Goal: Task Accomplishment & Management: Use online tool/utility

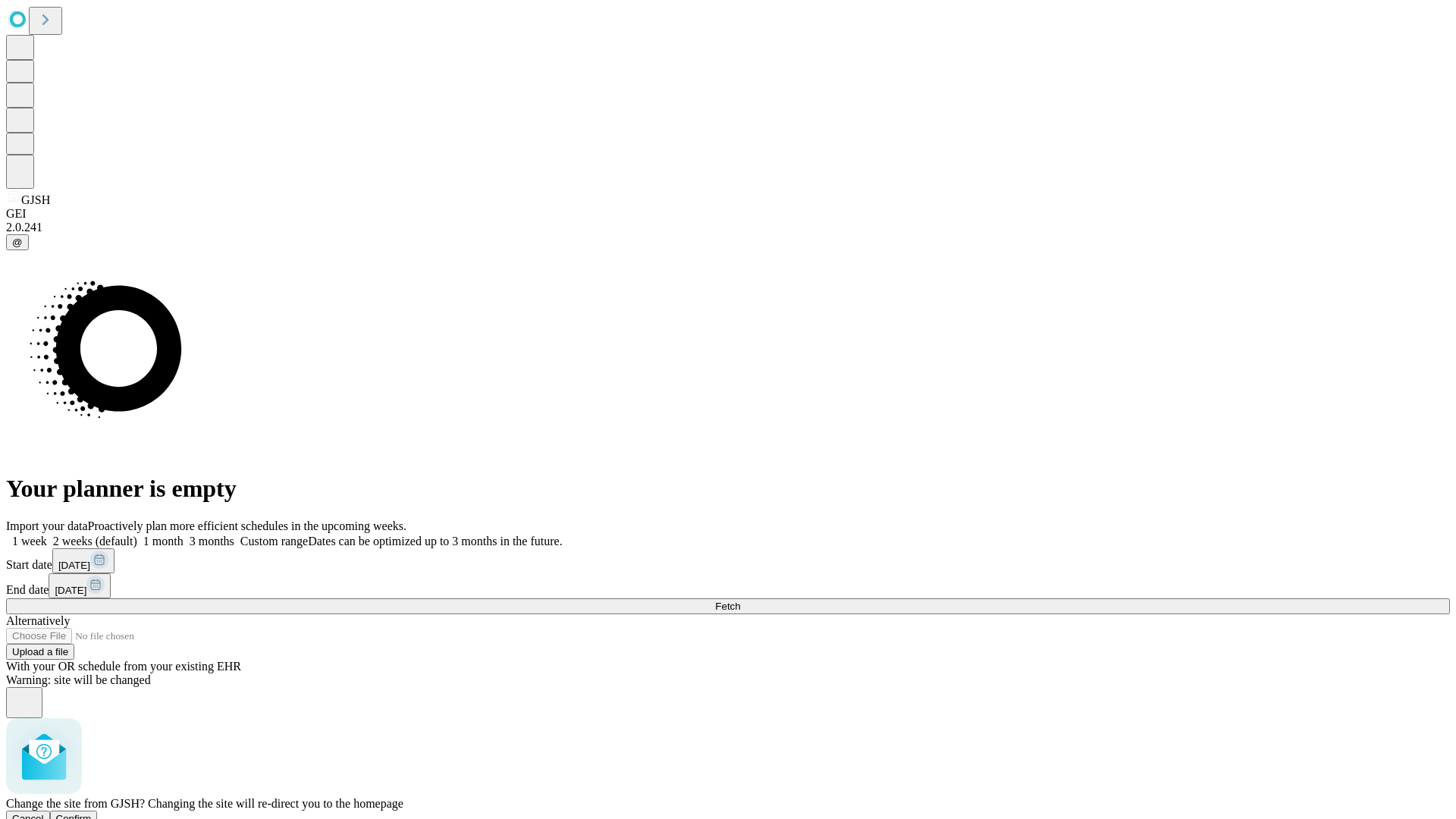
click at [91, 813] on span "Confirm" at bounding box center [74, 818] width 36 height 11
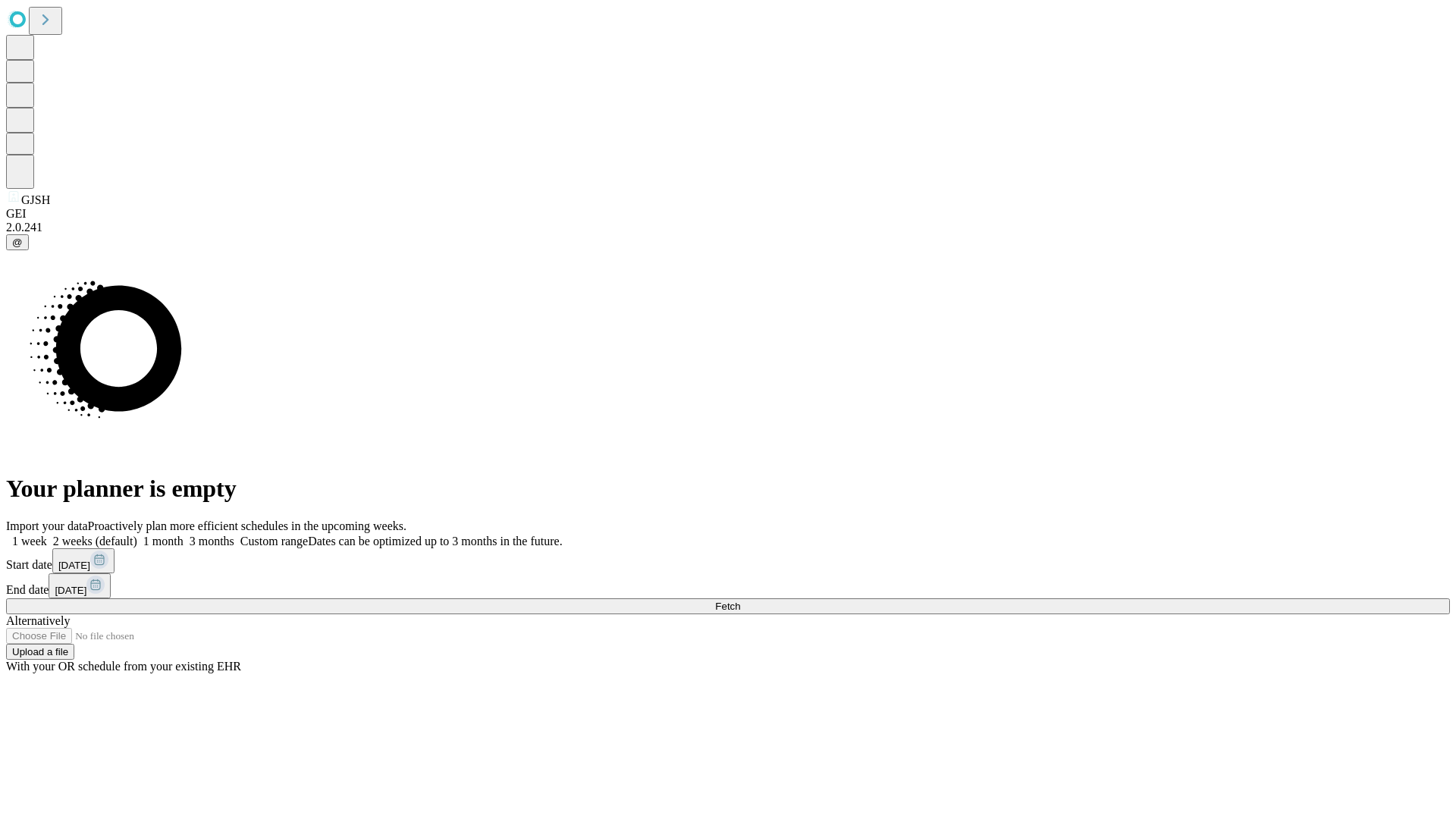
click at [137, 534] on label "2 weeks (default)" at bounding box center [91, 540] width 91 height 13
click at [740, 600] on span "Fetch" at bounding box center [727, 605] width 25 height 11
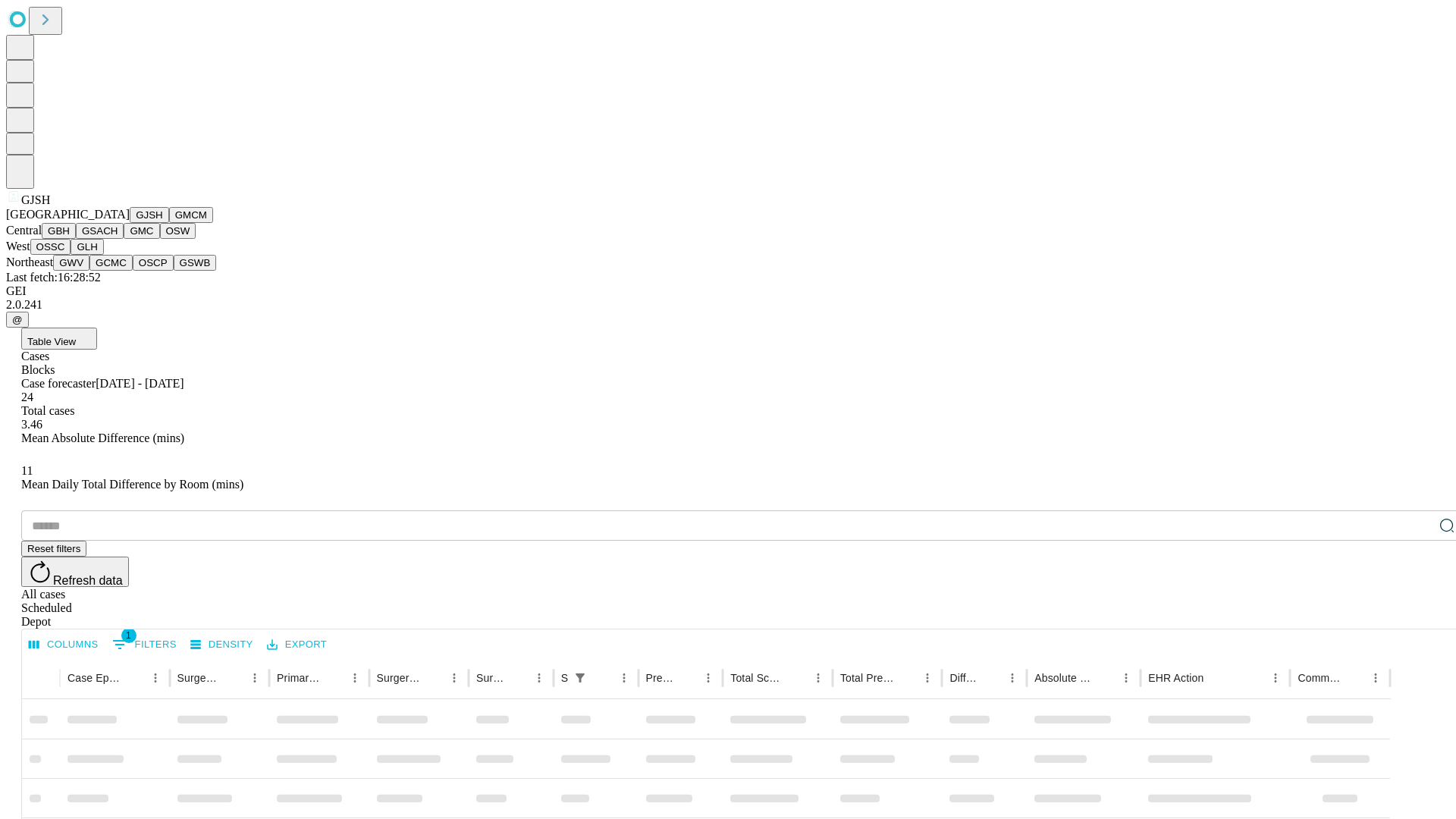
click at [169, 223] on button "GMCM" at bounding box center [191, 214] width 44 height 16
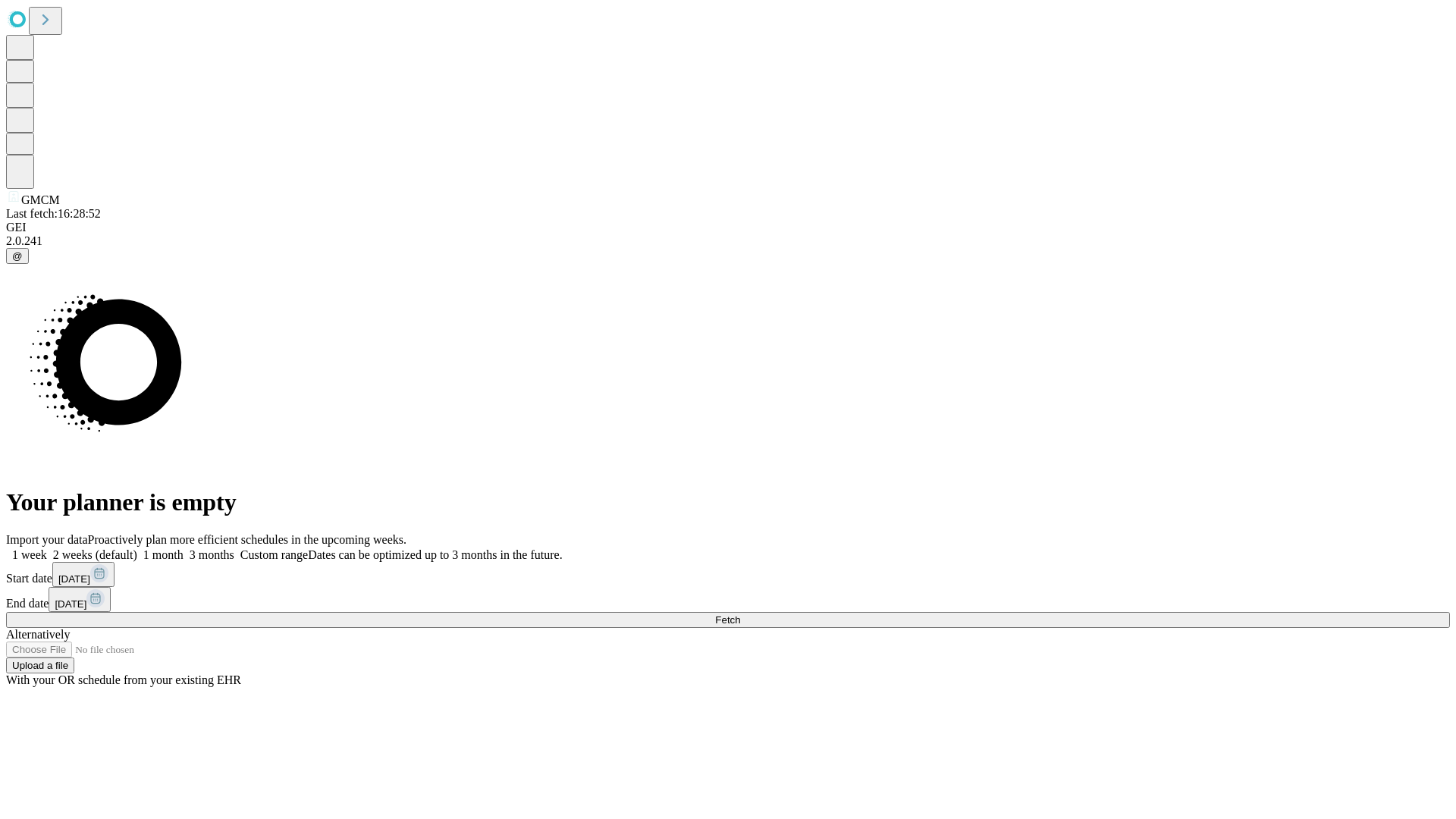
click at [137, 548] on label "2 weeks (default)" at bounding box center [91, 554] width 91 height 13
click at [740, 614] on span "Fetch" at bounding box center [727, 620] width 25 height 11
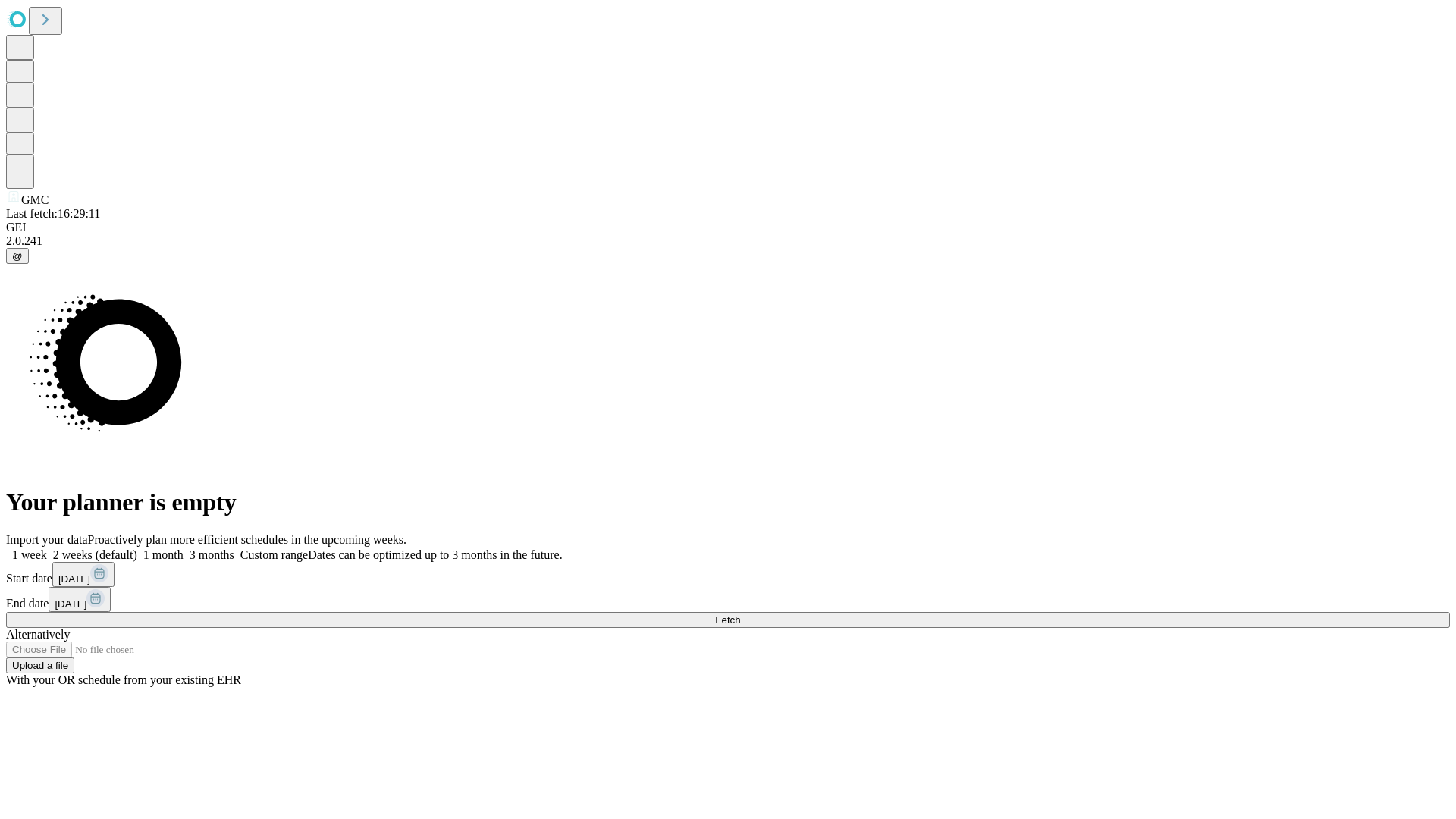
click at [137, 548] on label "2 weeks (default)" at bounding box center [91, 554] width 91 height 13
click at [740, 614] on span "Fetch" at bounding box center [727, 620] width 25 height 11
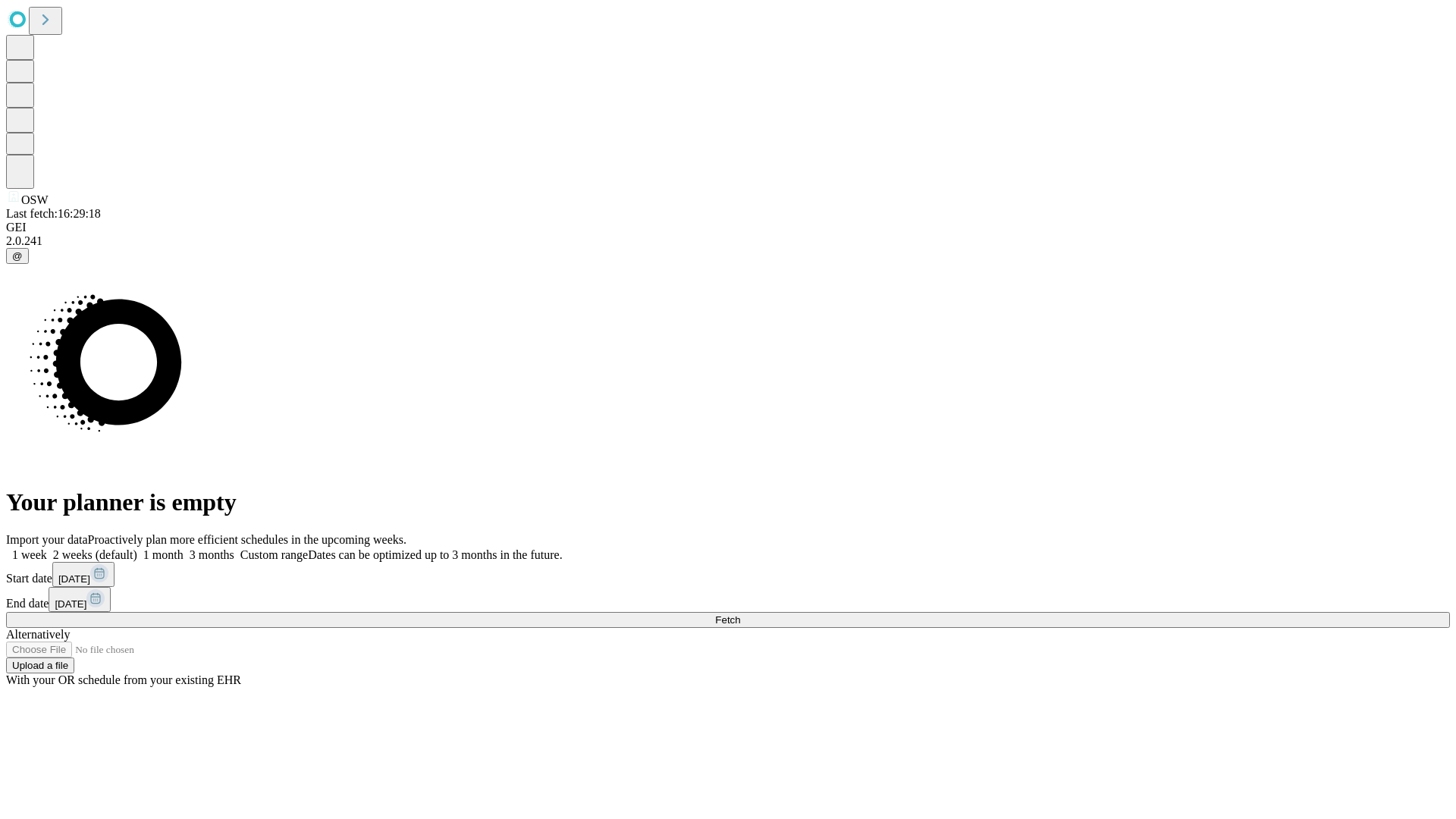
click at [137, 548] on label "2 weeks (default)" at bounding box center [91, 554] width 91 height 13
click at [740, 614] on span "Fetch" at bounding box center [727, 620] width 25 height 11
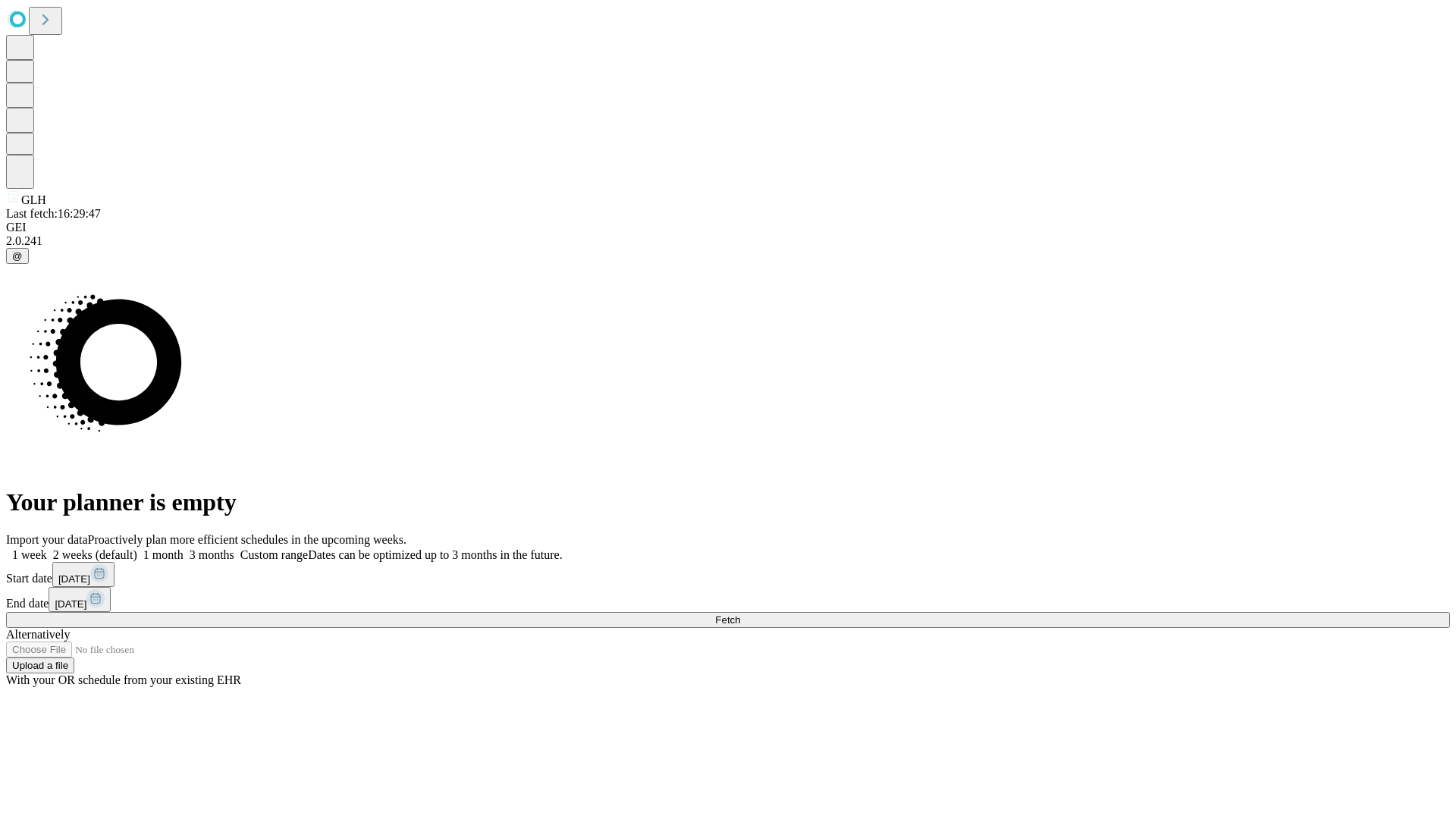
click at [137, 548] on label "2 weeks (default)" at bounding box center [91, 554] width 91 height 13
click at [740, 614] on span "Fetch" at bounding box center [727, 620] width 25 height 11
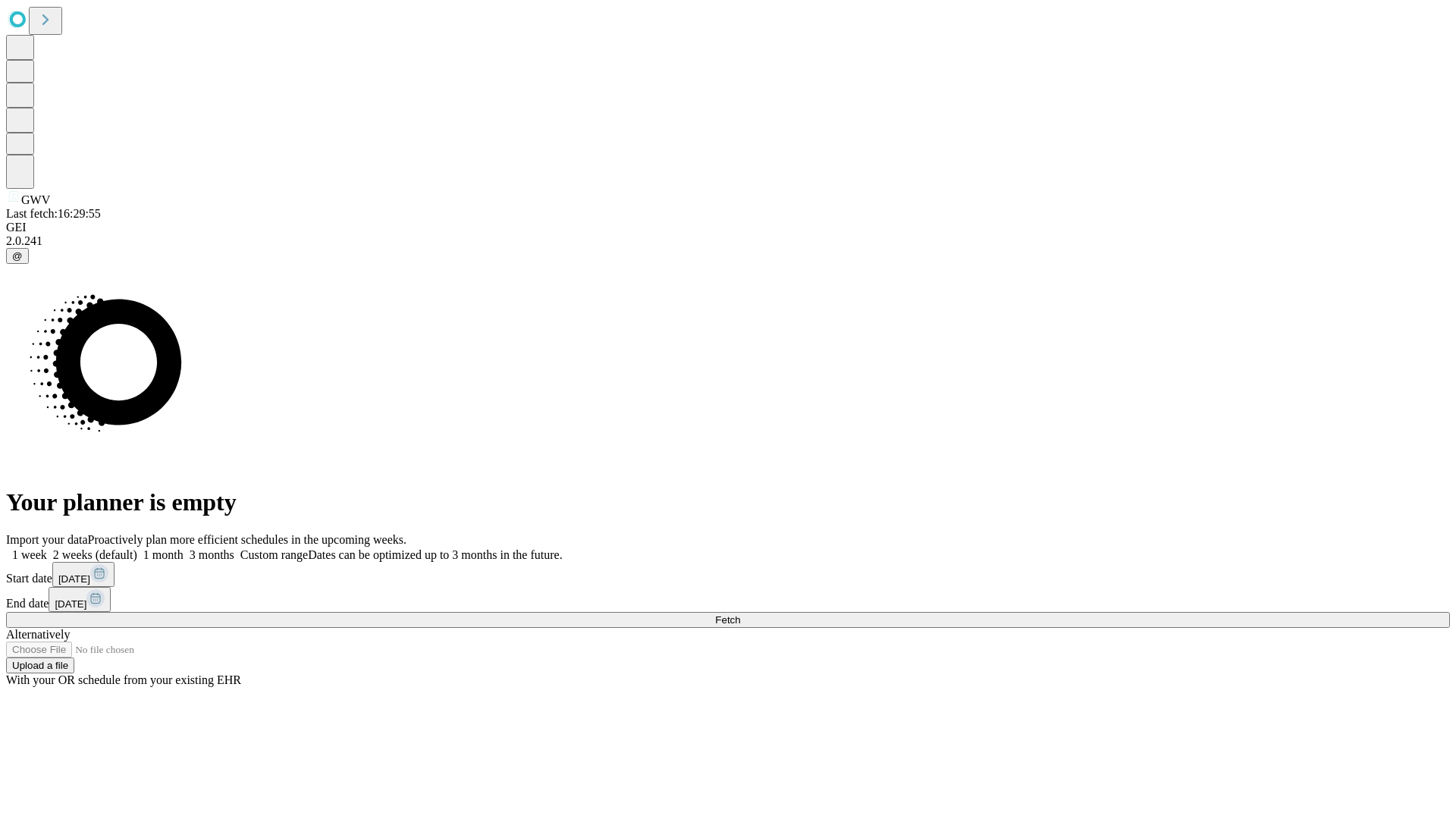
click at [137, 548] on label "2 weeks (default)" at bounding box center [91, 554] width 91 height 13
click at [740, 614] on span "Fetch" at bounding box center [727, 620] width 25 height 11
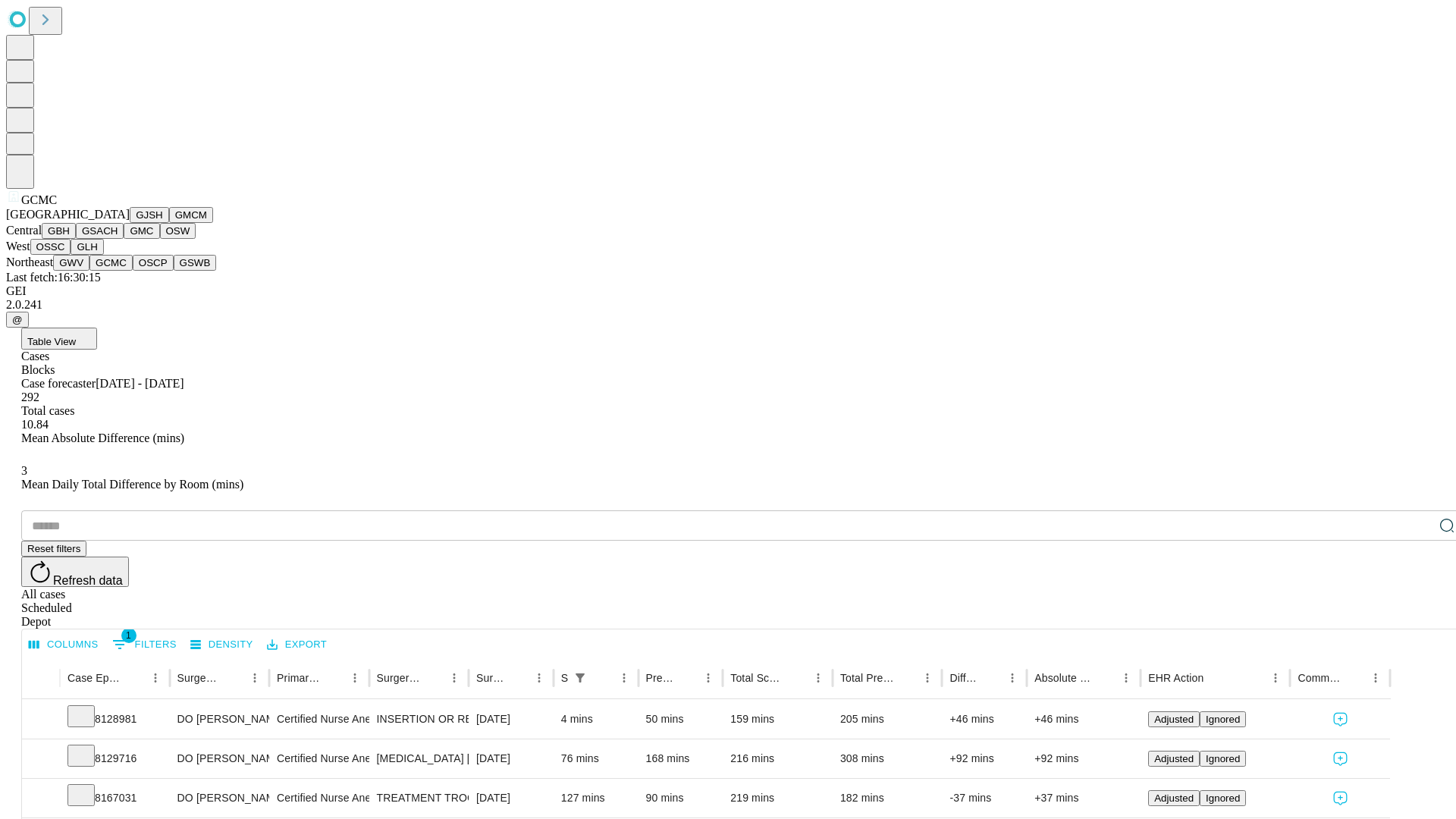
click at [133, 271] on button "OSCP" at bounding box center [153, 263] width 41 height 16
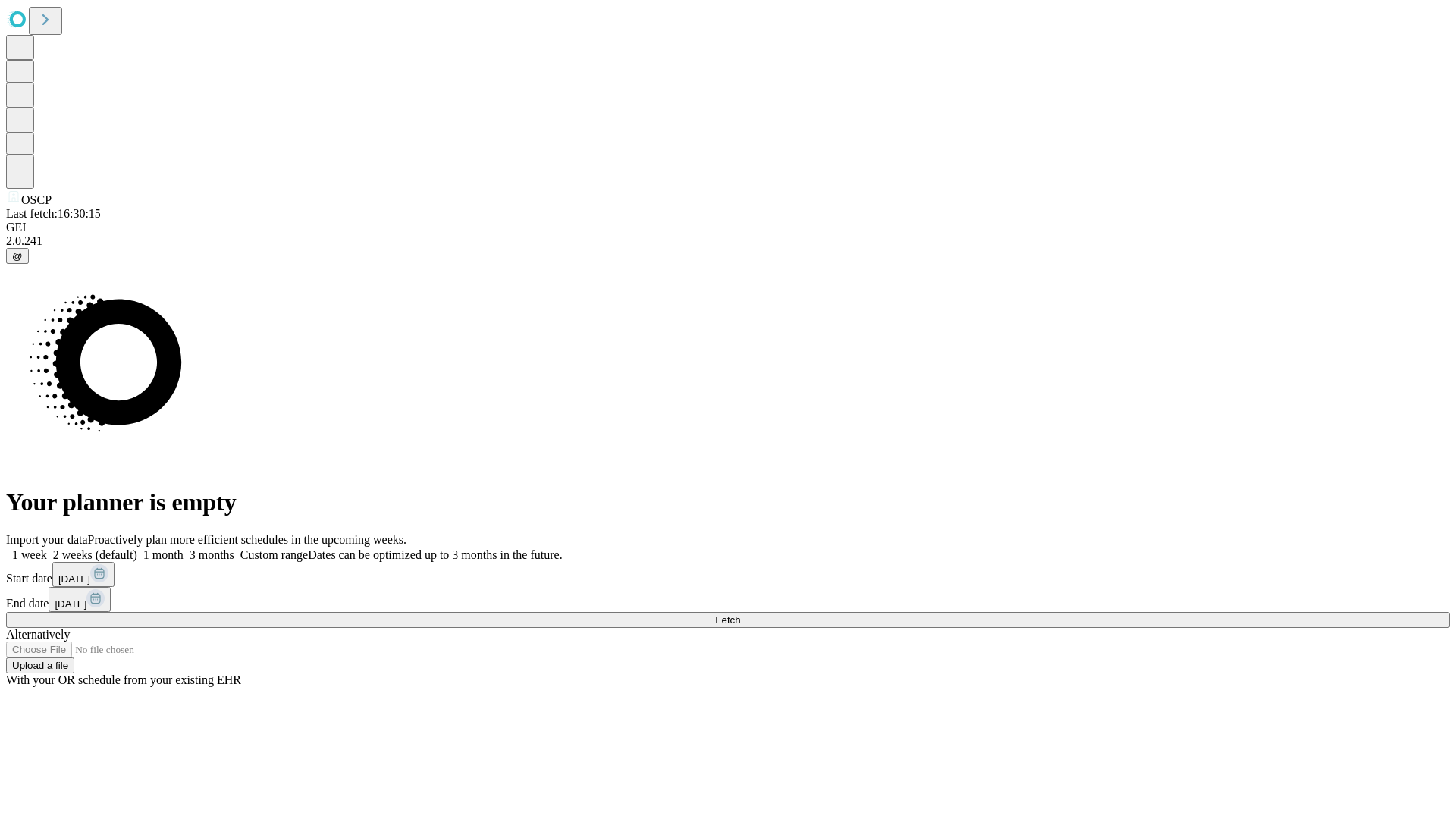
click at [137, 548] on label "2 weeks (default)" at bounding box center [91, 554] width 91 height 13
click at [740, 614] on span "Fetch" at bounding box center [727, 620] width 25 height 11
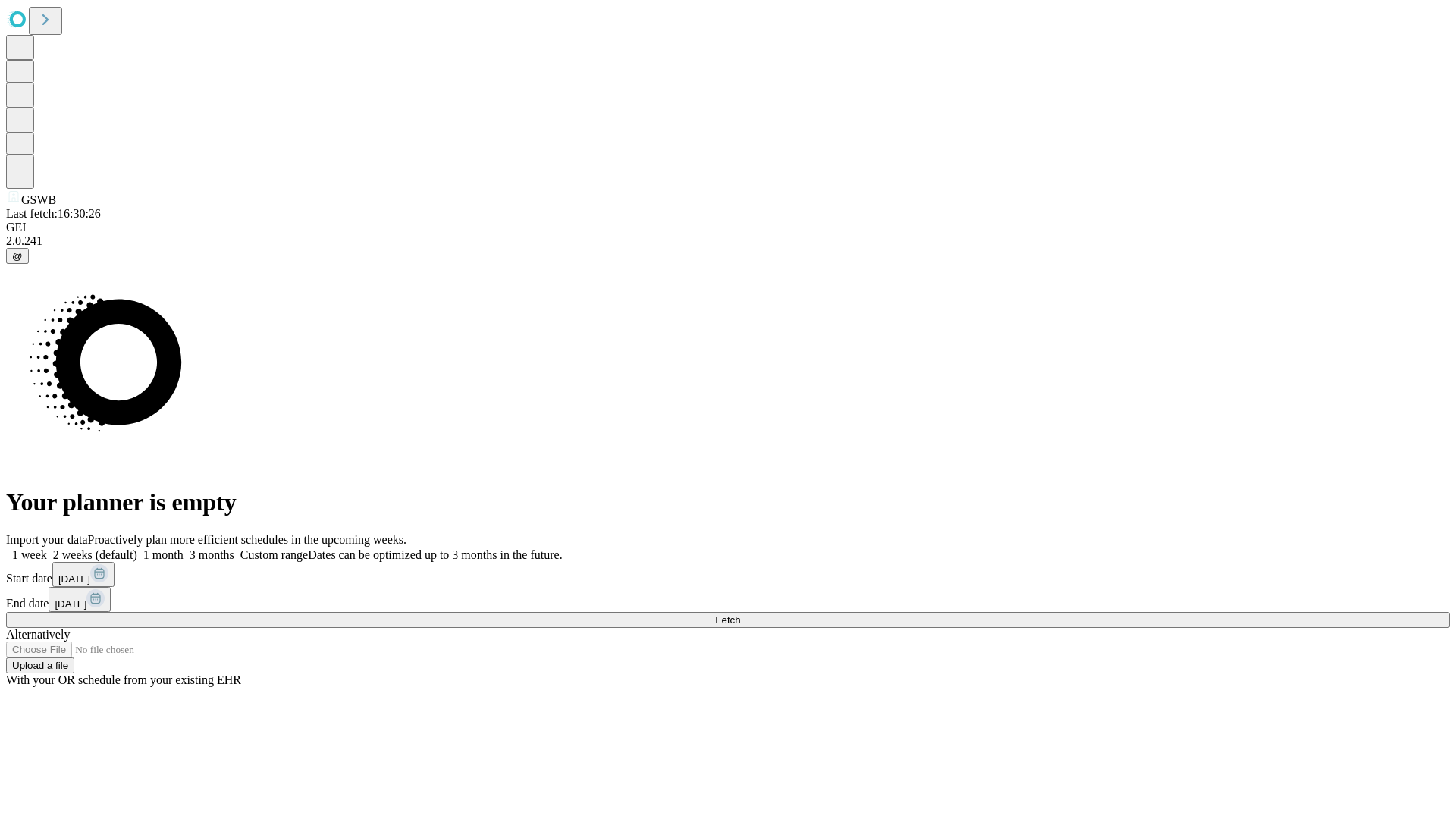
click at [740, 614] on span "Fetch" at bounding box center [727, 620] width 25 height 11
